Goal: Complete application form

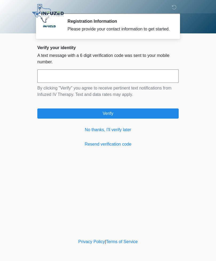
click at [97, 133] on link "No thanks, I'll verify later" at bounding box center [107, 129] width 141 height 6
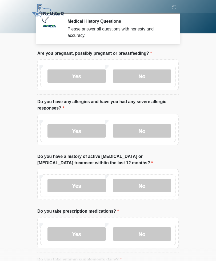
click at [135, 78] on label "No" at bounding box center [142, 75] width 58 height 13
click at [60, 129] on label "Yes" at bounding box center [76, 130] width 58 height 13
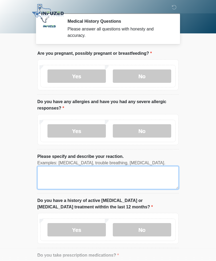
click at [45, 177] on textarea "Please specify and describe your reaction." at bounding box center [107, 177] width 141 height 23
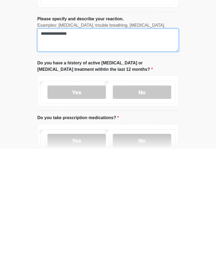
type textarea "**********"
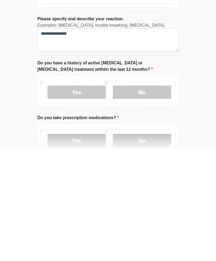
click at [141, 197] on label "No" at bounding box center [142, 203] width 58 height 13
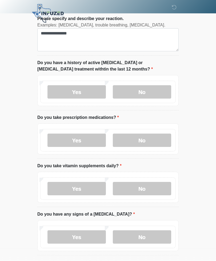
click at [63, 142] on label "Yes" at bounding box center [76, 139] width 58 height 13
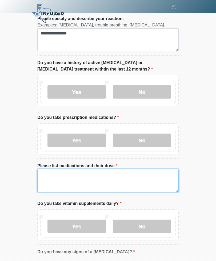
click at [42, 174] on textarea "Please list medications and their dose" at bounding box center [107, 180] width 141 height 23
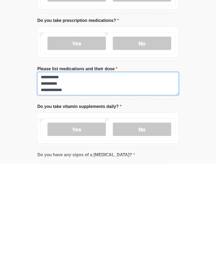
type textarea "**********"
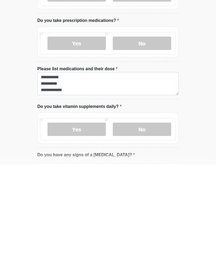
click at [69, 219] on label "Yes" at bounding box center [76, 225] width 58 height 13
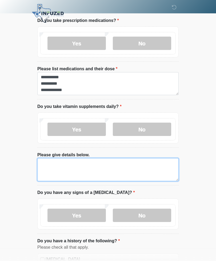
click at [49, 165] on textarea "Please give details below." at bounding box center [107, 169] width 141 height 23
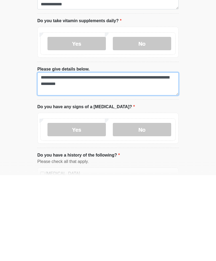
type textarea "**********"
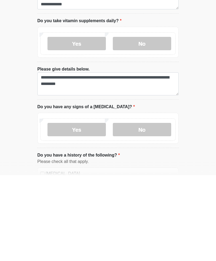
click at [152, 208] on label "No" at bounding box center [142, 214] width 58 height 13
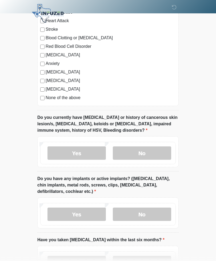
scroll to position [492, 0]
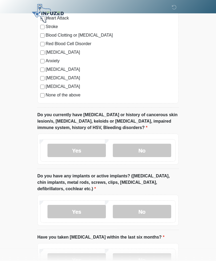
click at [158, 150] on label "No" at bounding box center [142, 149] width 58 height 13
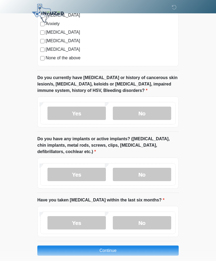
scroll to position [534, 0]
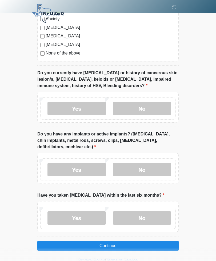
click at [159, 168] on label "No" at bounding box center [142, 169] width 58 height 13
click at [156, 215] on label "No" at bounding box center [142, 217] width 58 height 13
click at [51, 245] on button "Continue" at bounding box center [107, 245] width 141 height 10
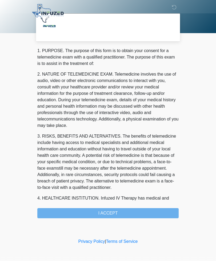
scroll to position [0, 0]
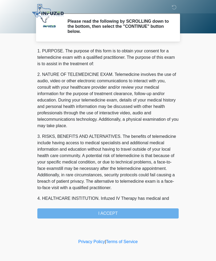
click at [160, 214] on div "1. PURPOSE. The purpose of this form is to obtain your consent for a telemedici…" at bounding box center [107, 133] width 141 height 170
click at [158, 215] on div "1. PURPOSE. The purpose of this form is to obtain your consent for a telemedici…" at bounding box center [107, 133] width 141 height 170
click at [113, 213] on div "1. PURPOSE. The purpose of this form is to obtain your consent for a telemedici…" at bounding box center [107, 133] width 141 height 170
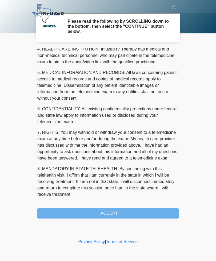
scroll to position [155, 0]
click at [120, 214] on button "I ACCEPT" at bounding box center [107, 213] width 141 height 10
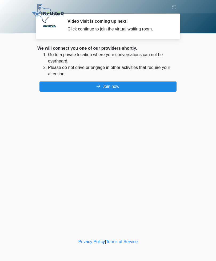
click at [116, 89] on button "Join now" at bounding box center [107, 86] width 137 height 10
